Goal: Information Seeking & Learning: Learn about a topic

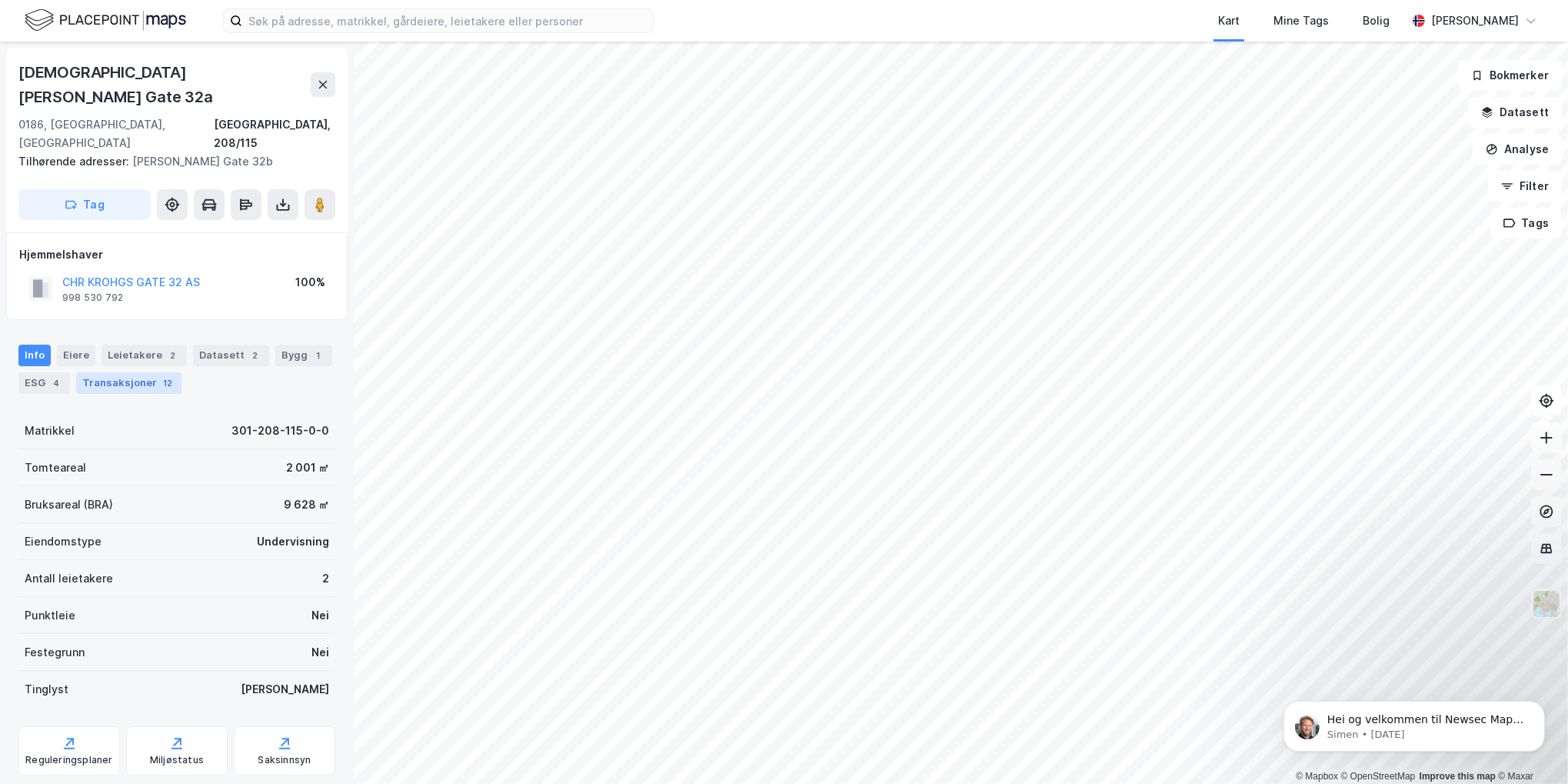
click at [106, 372] on div "Transaksjoner 12" at bounding box center [128, 383] width 106 height 22
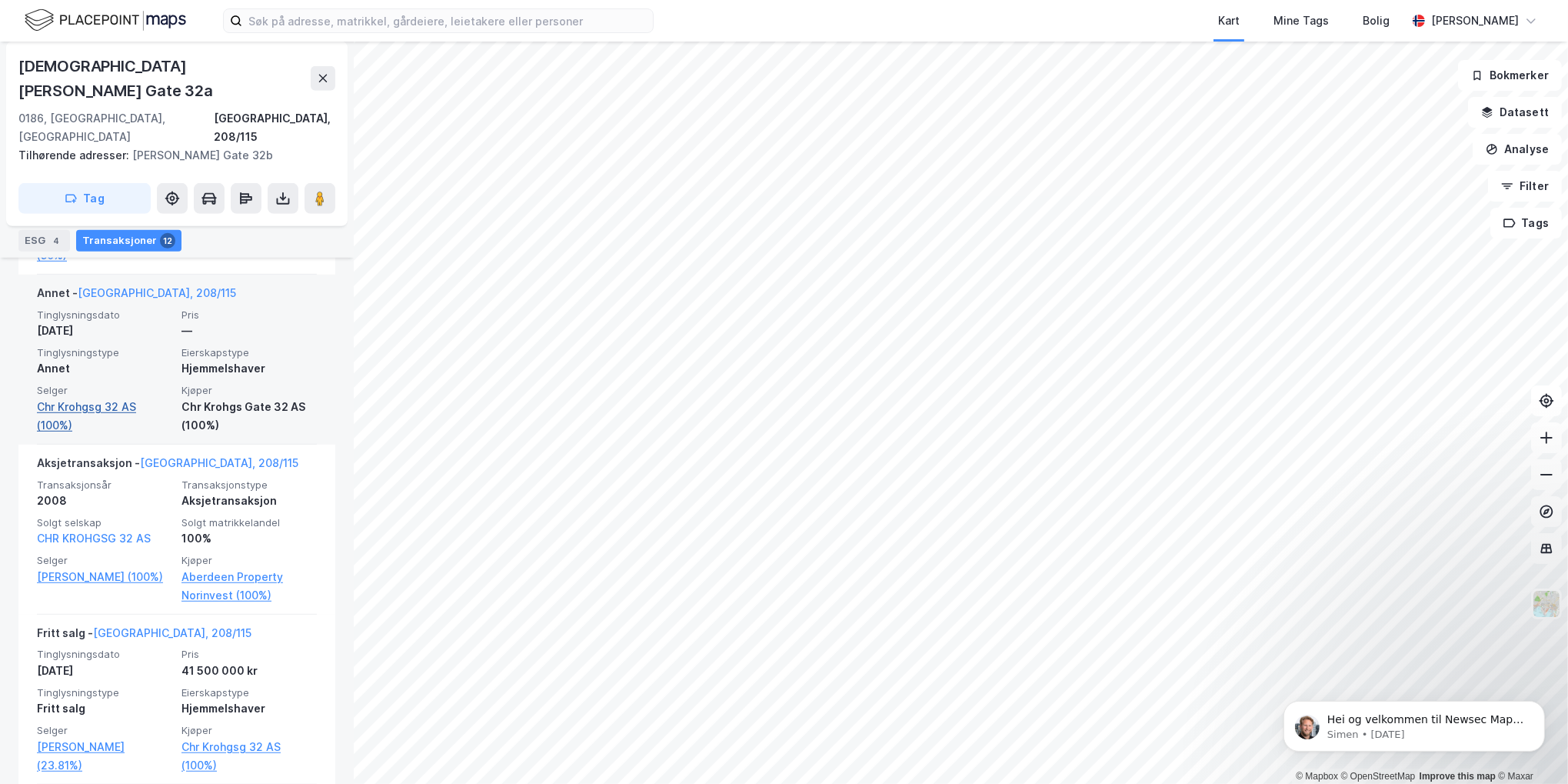
scroll to position [1230, 0]
